Goal: Task Accomplishment & Management: Use online tool/utility

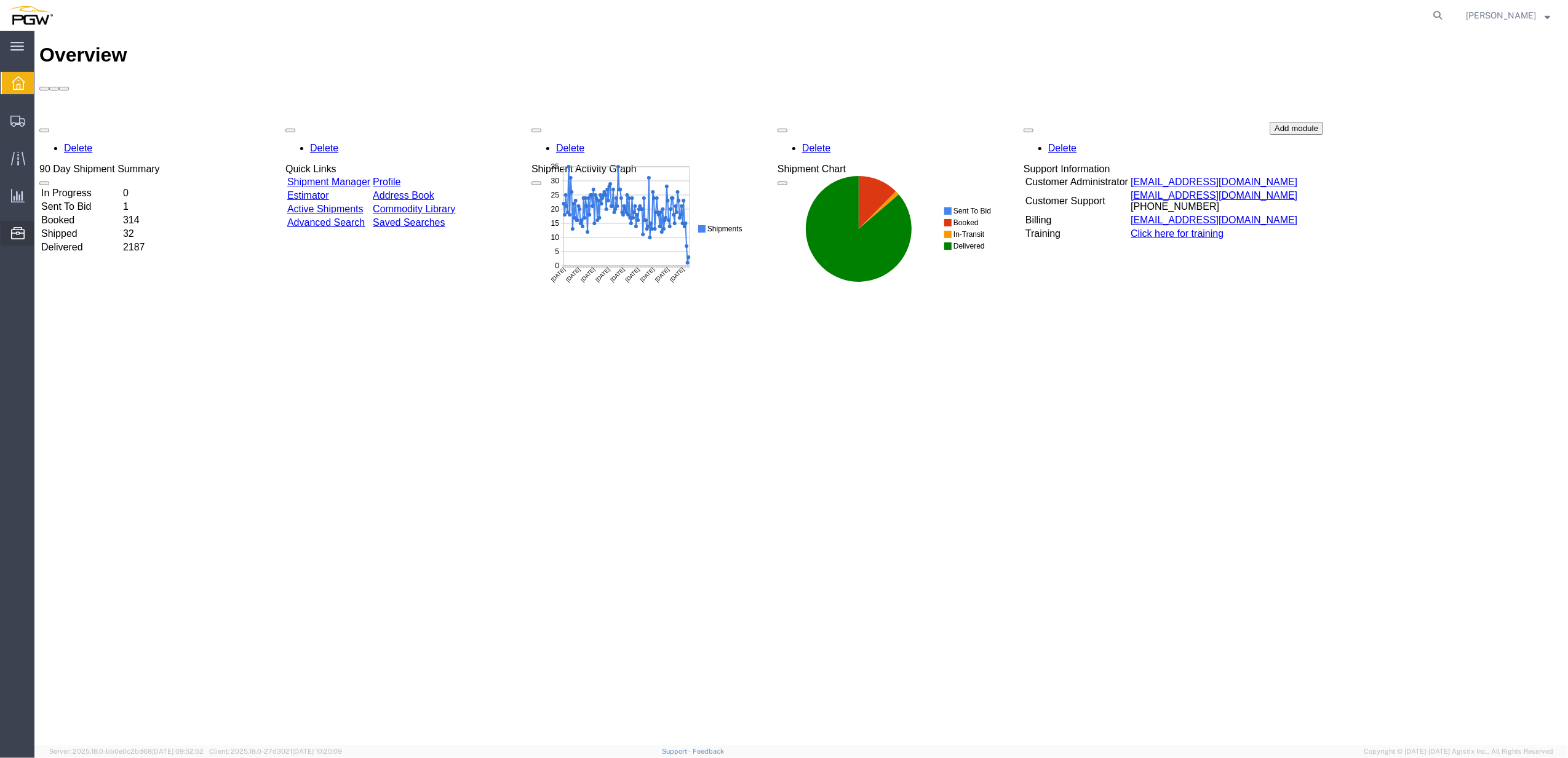
click at [0, 0] on span "Location Appointment" at bounding box center [0, 0] width 0 height 0
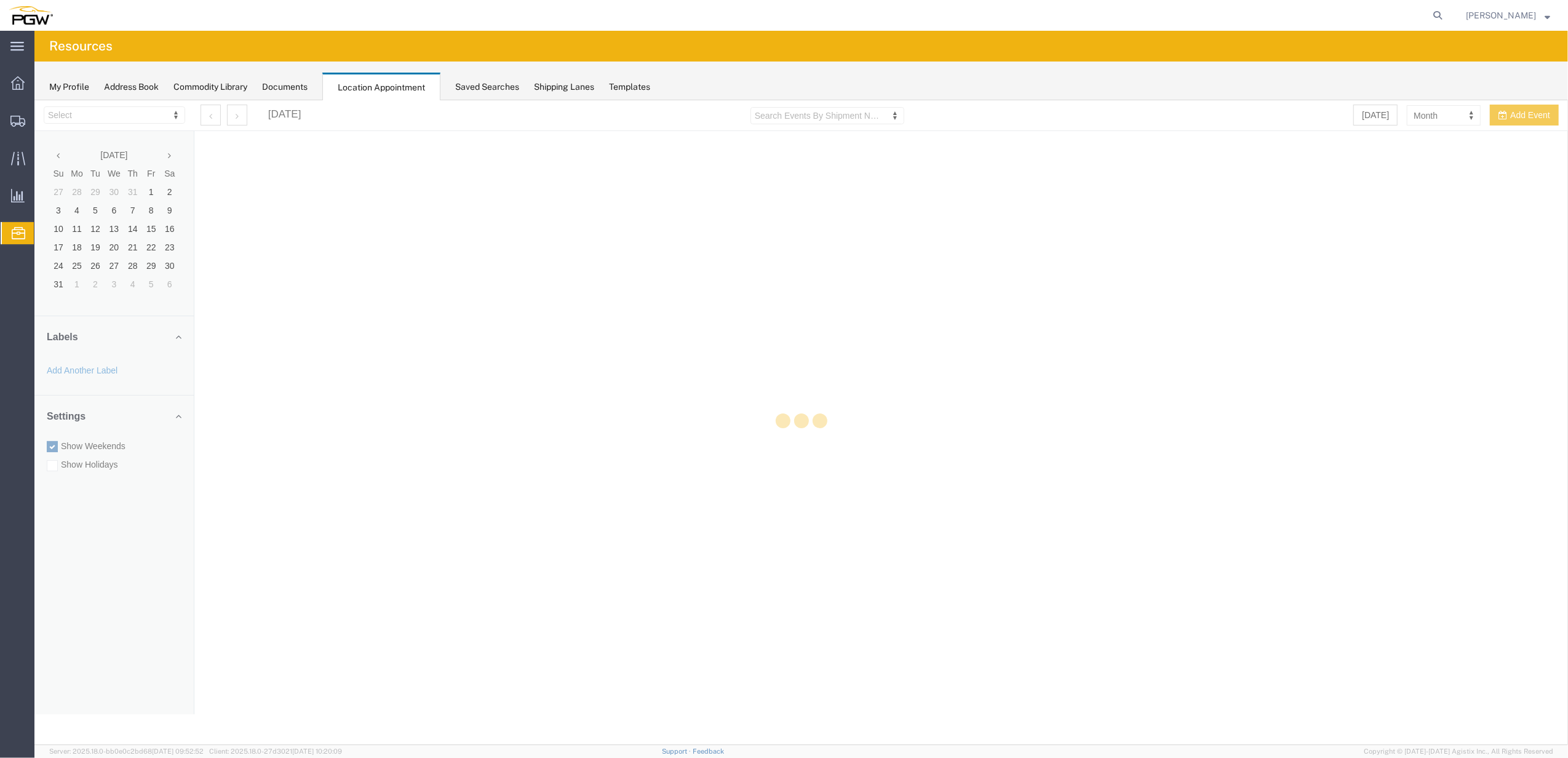
select select "28253"
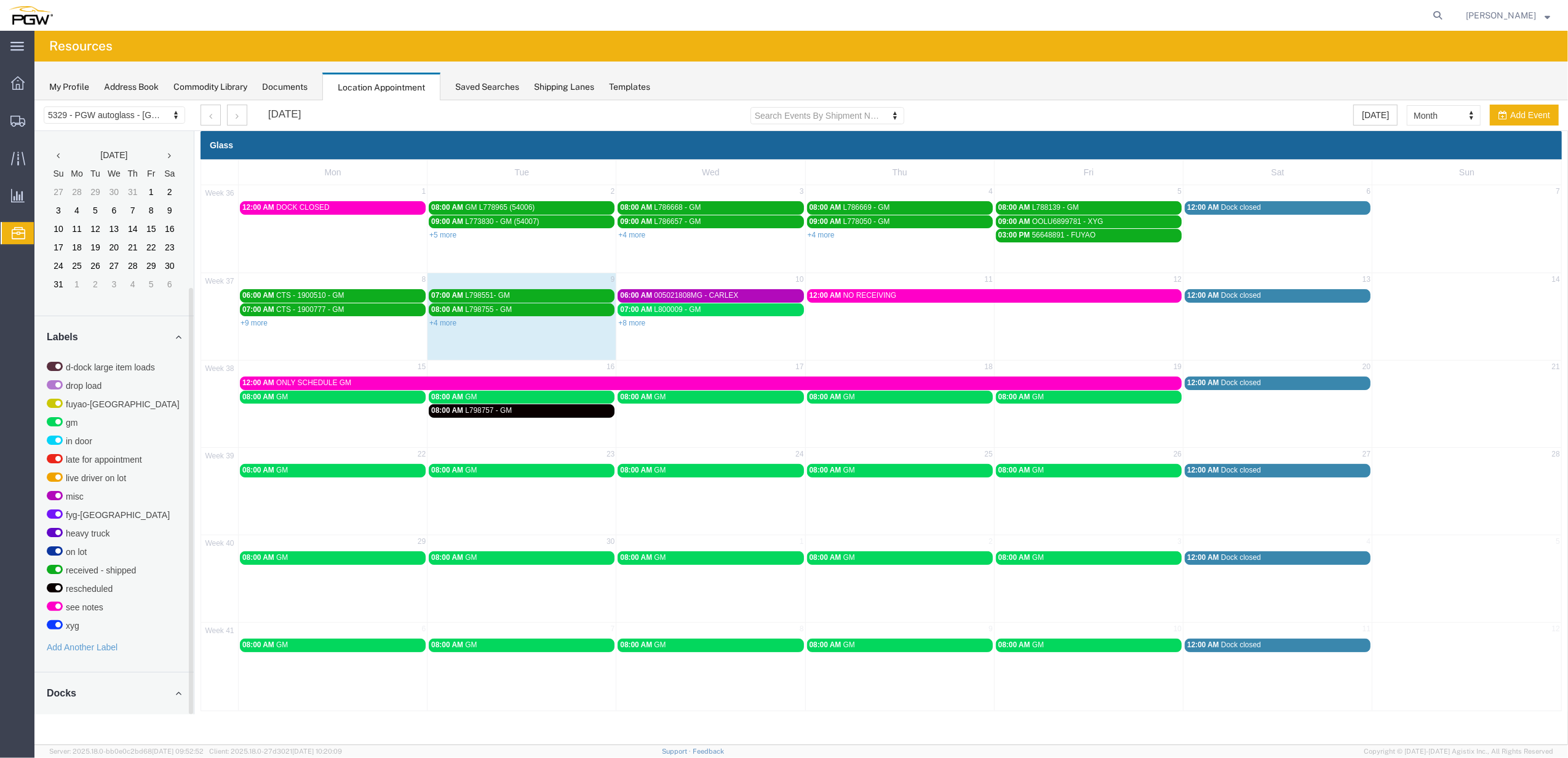
scroll to position [215, 0]
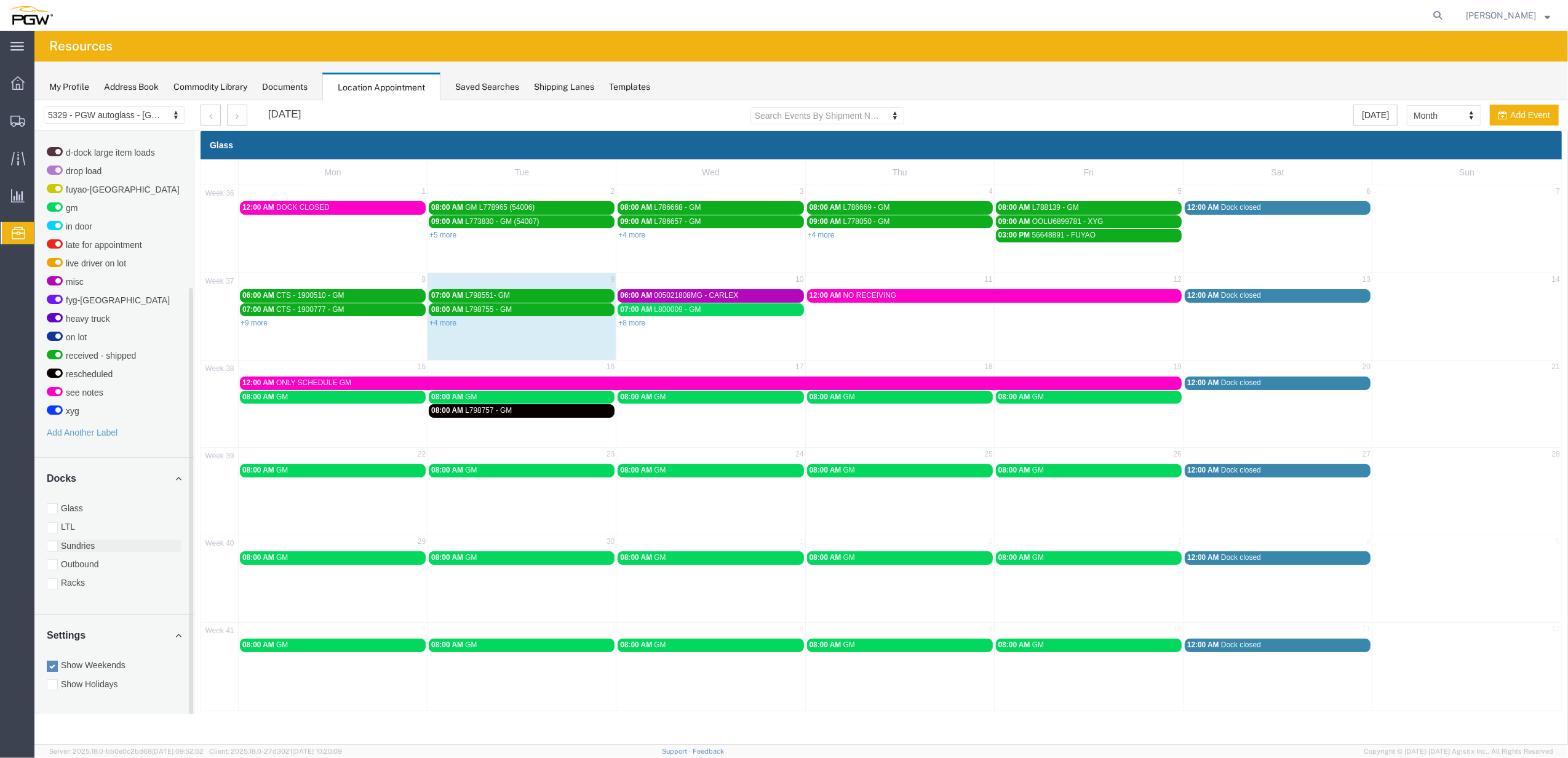
click at [55, 547] on div at bounding box center [52, 546] width 11 height 11
click at [35, 100] on input "Sundries" at bounding box center [35, 100] width 0 height 0
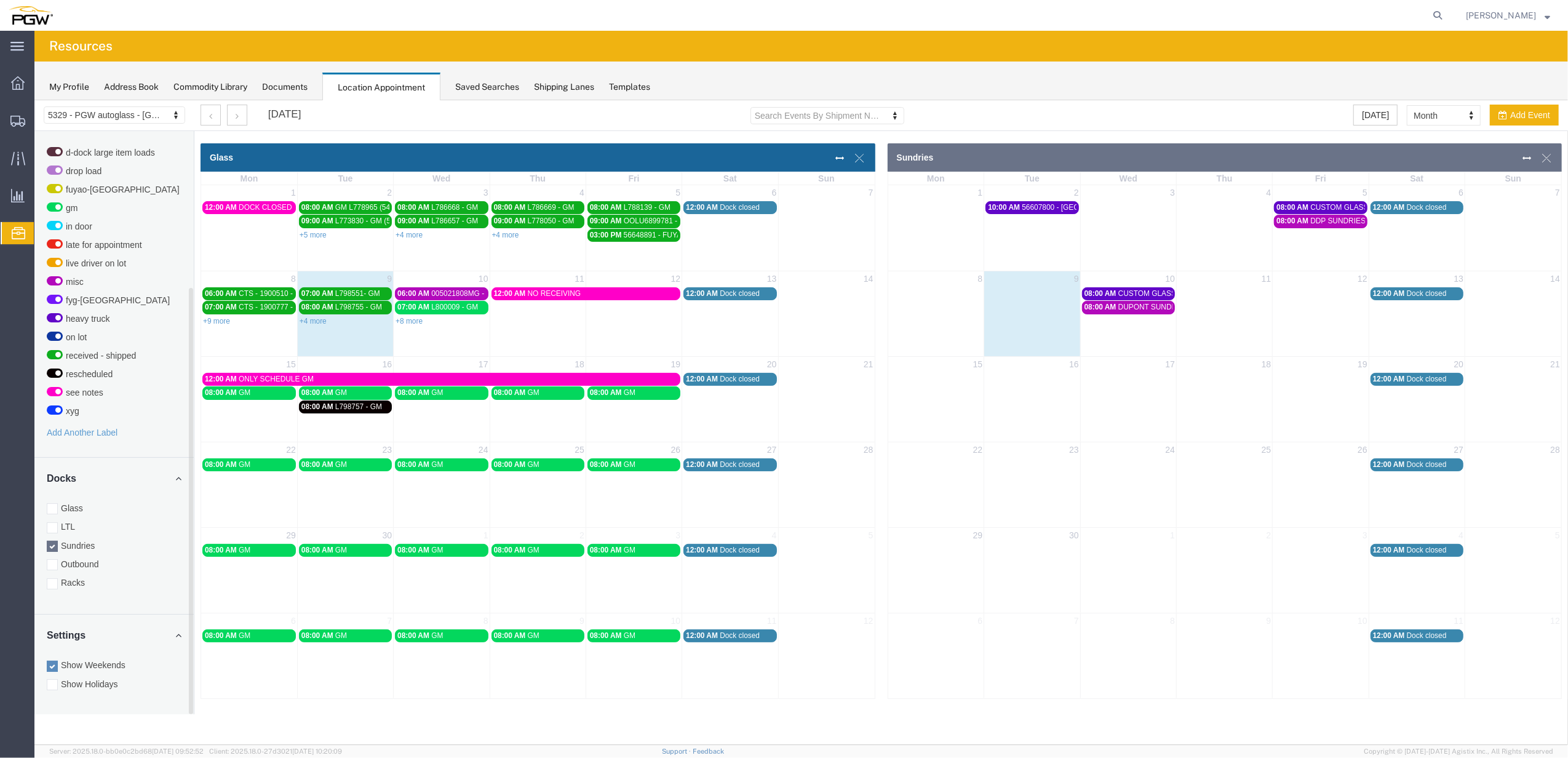
click at [55, 514] on div at bounding box center [52, 508] width 11 height 11
click at [35, 100] on input "Glass" at bounding box center [35, 100] width 0 height 0
